Goal: Task Accomplishment & Management: Manage account settings

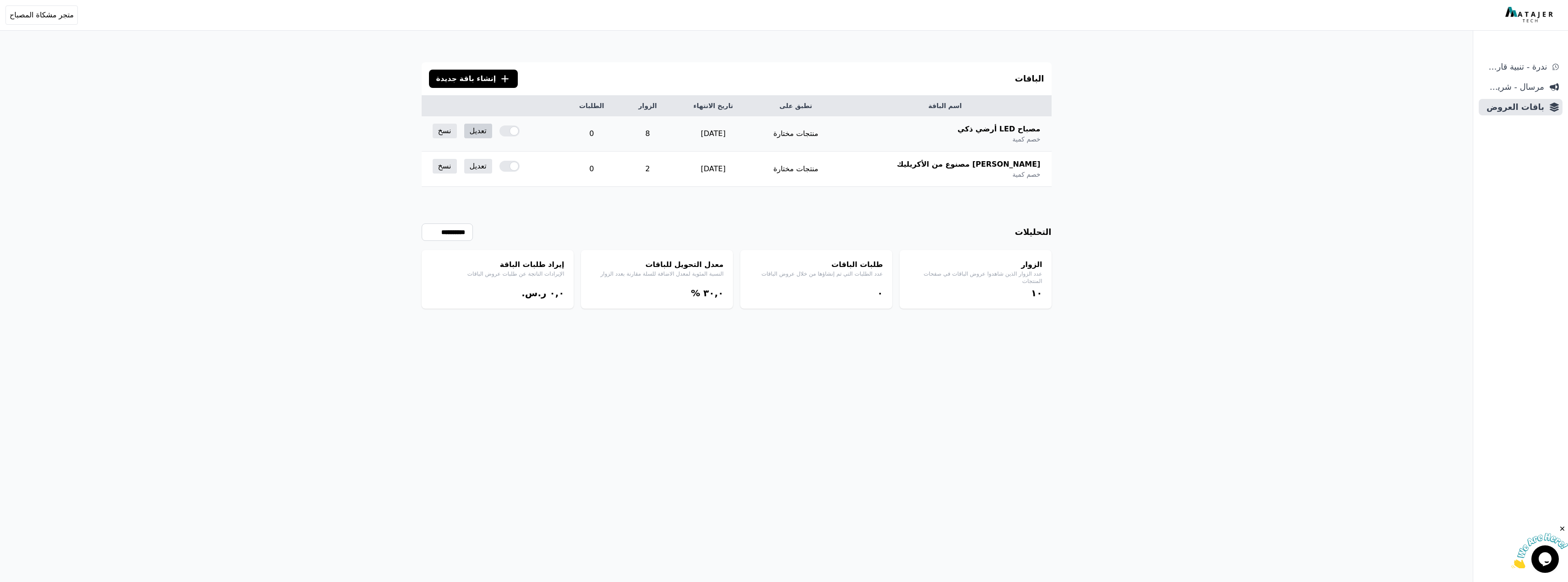
drag, startPoint x: 0, startPoint y: 0, endPoint x: 484, endPoint y: 137, distance: 503.0
click at [484, 137] on link "تعديل" at bounding box center [478, 131] width 28 height 15
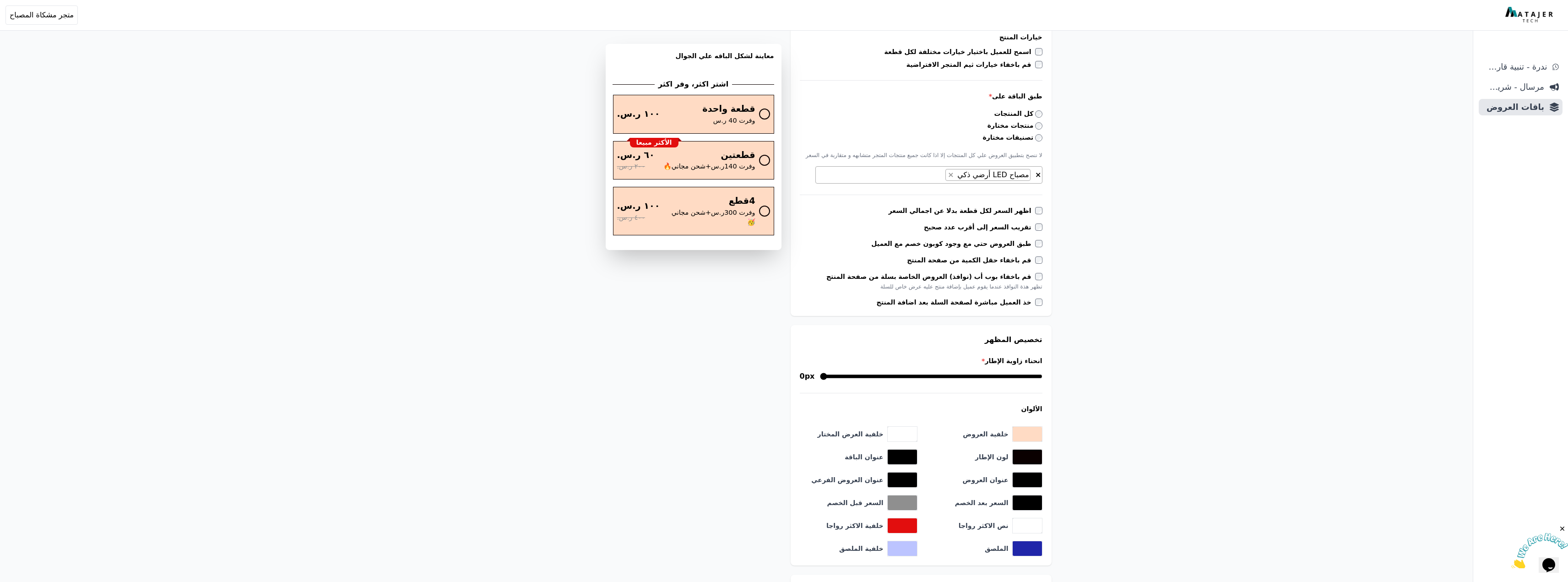
scroll to position [320, 0]
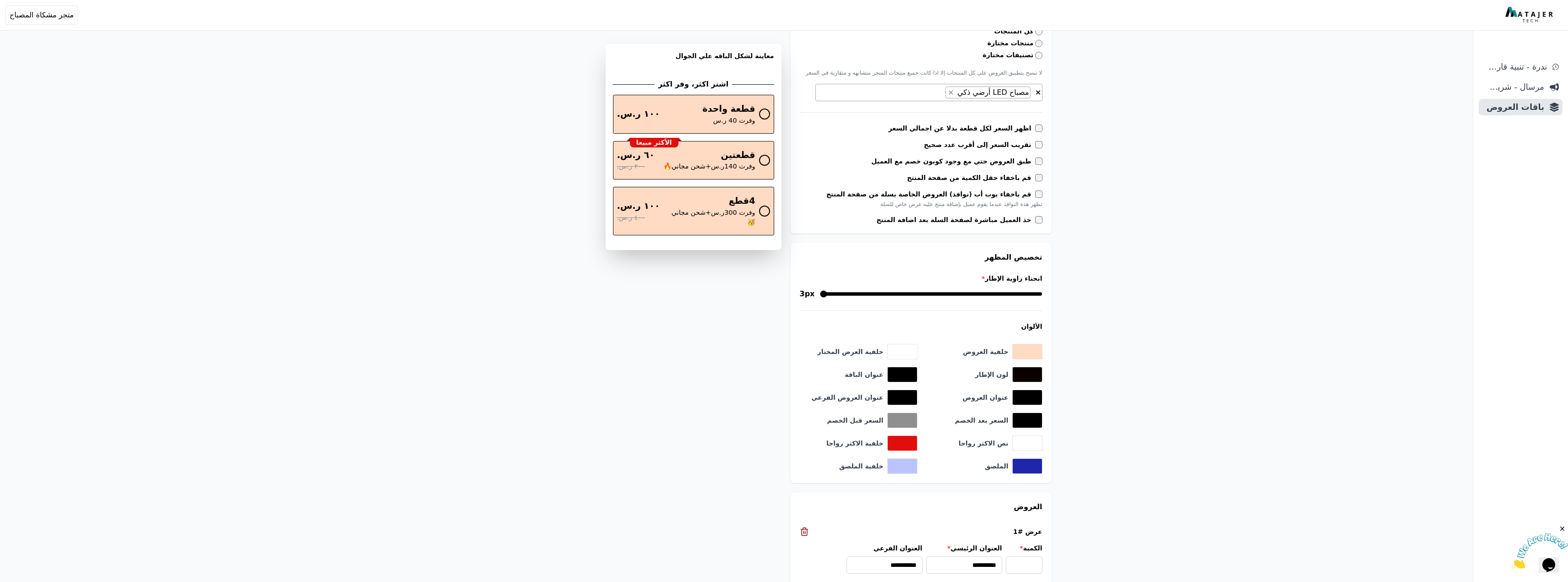
drag, startPoint x: 1035, startPoint y: 295, endPoint x: 1015, endPoint y: 293, distance: 20.1
click at [1015, 293] on input "انحناء زاوية الإطار *" at bounding box center [931, 294] width 222 height 11
drag, startPoint x: 1015, startPoint y: 293, endPoint x: 1079, endPoint y: 289, distance: 64.1
click at [1042, 289] on input "انحناء زاوية الإطار *" at bounding box center [931, 294] width 222 height 11
drag, startPoint x: 1020, startPoint y: 295, endPoint x: 955, endPoint y: 296, distance: 65.0
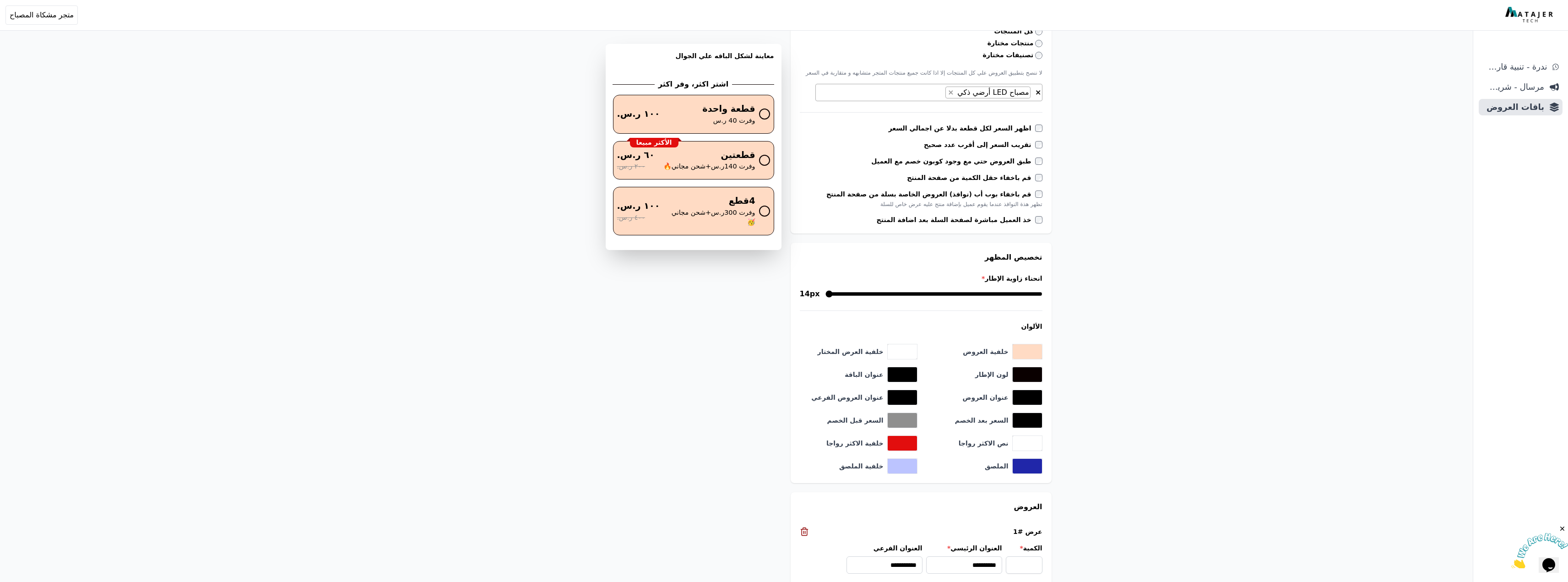
type input "**"
click at [955, 296] on input "انحناء زاوية الإطار *" at bounding box center [934, 294] width 217 height 11
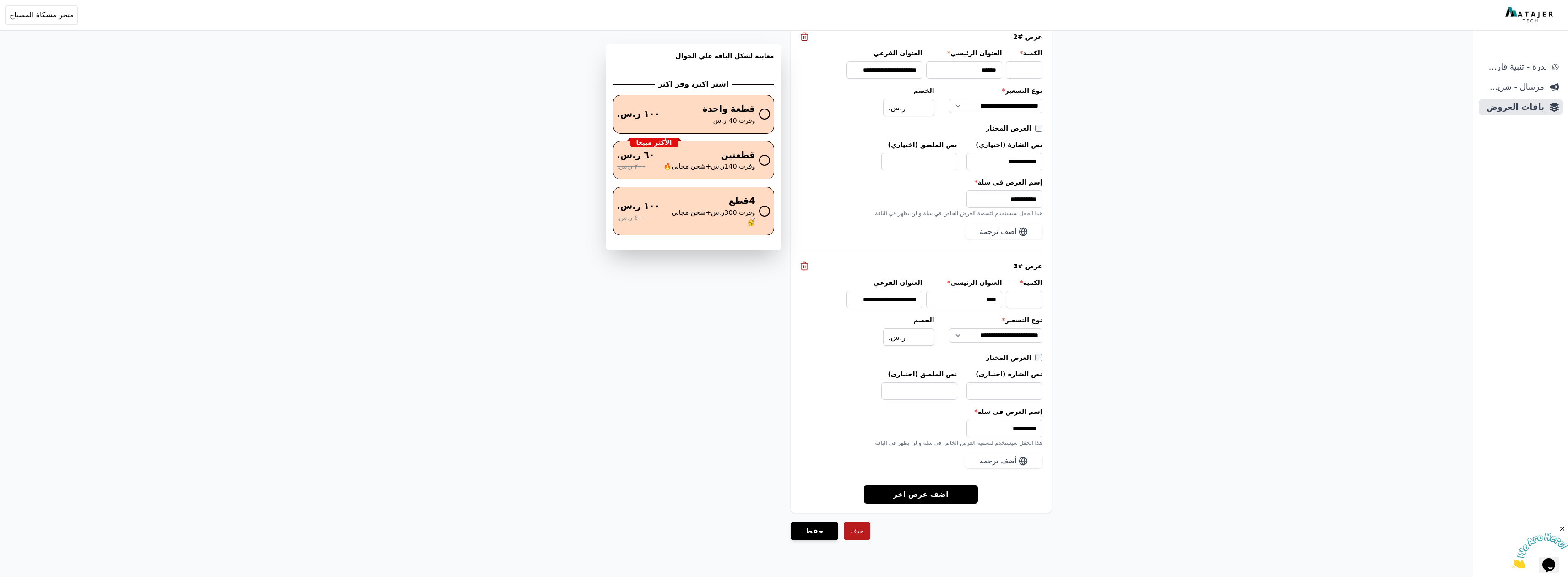
scroll to position [1011, 0]
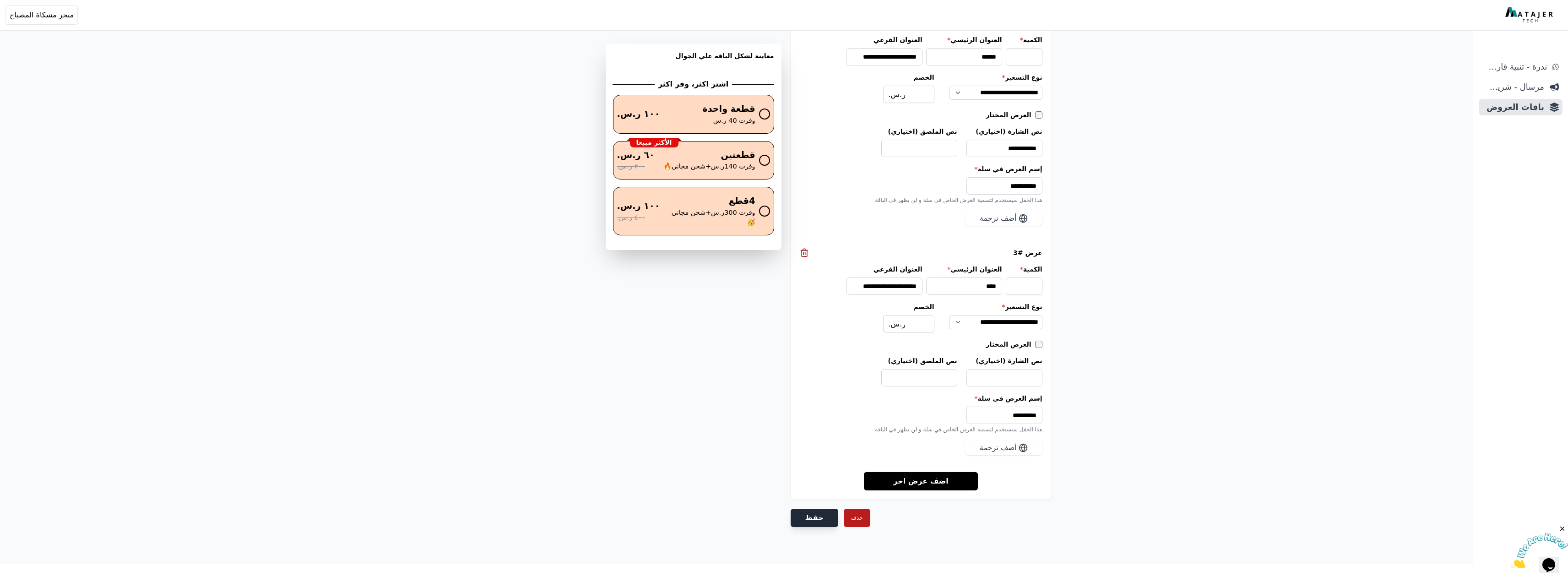
click at [802, 514] on button "حفظ" at bounding box center [814, 518] width 47 height 18
